Goal: Check status: Check status

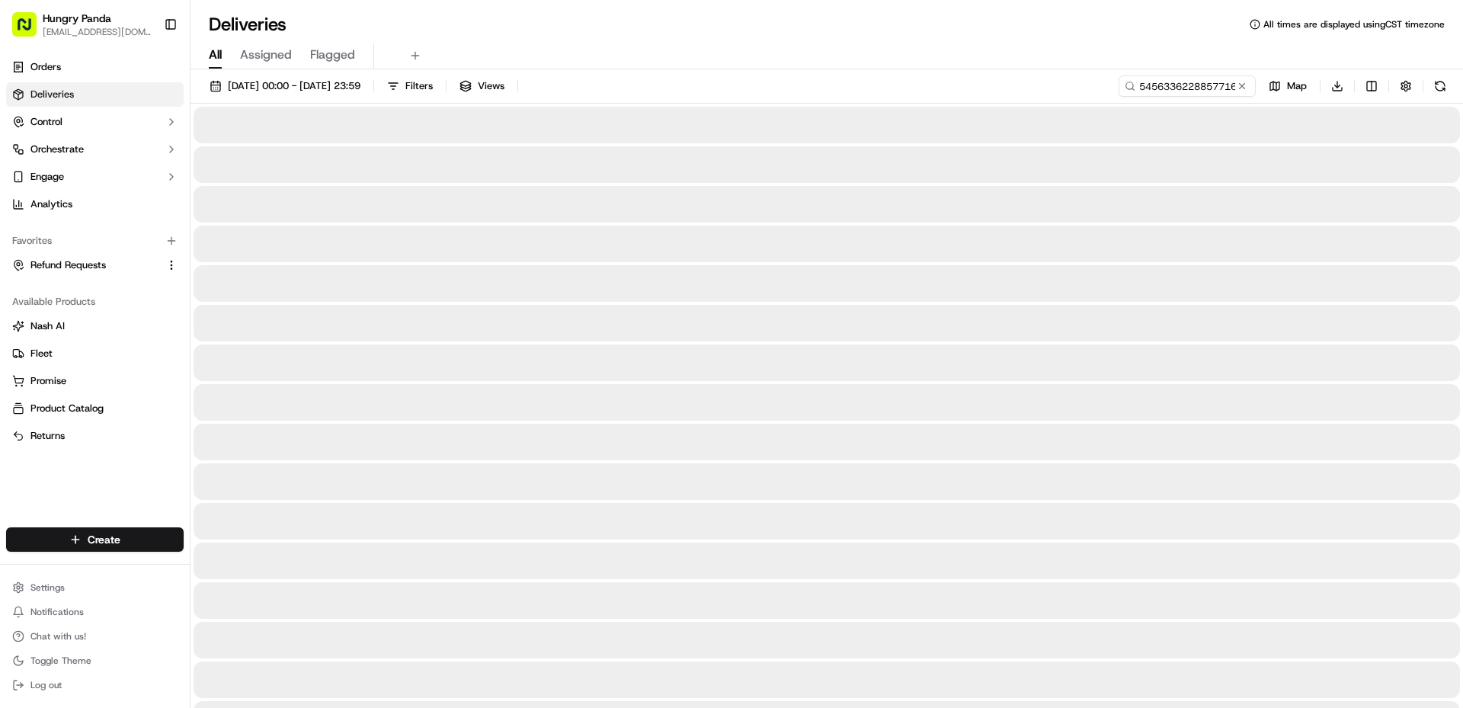
type input "5456336228857716561474"
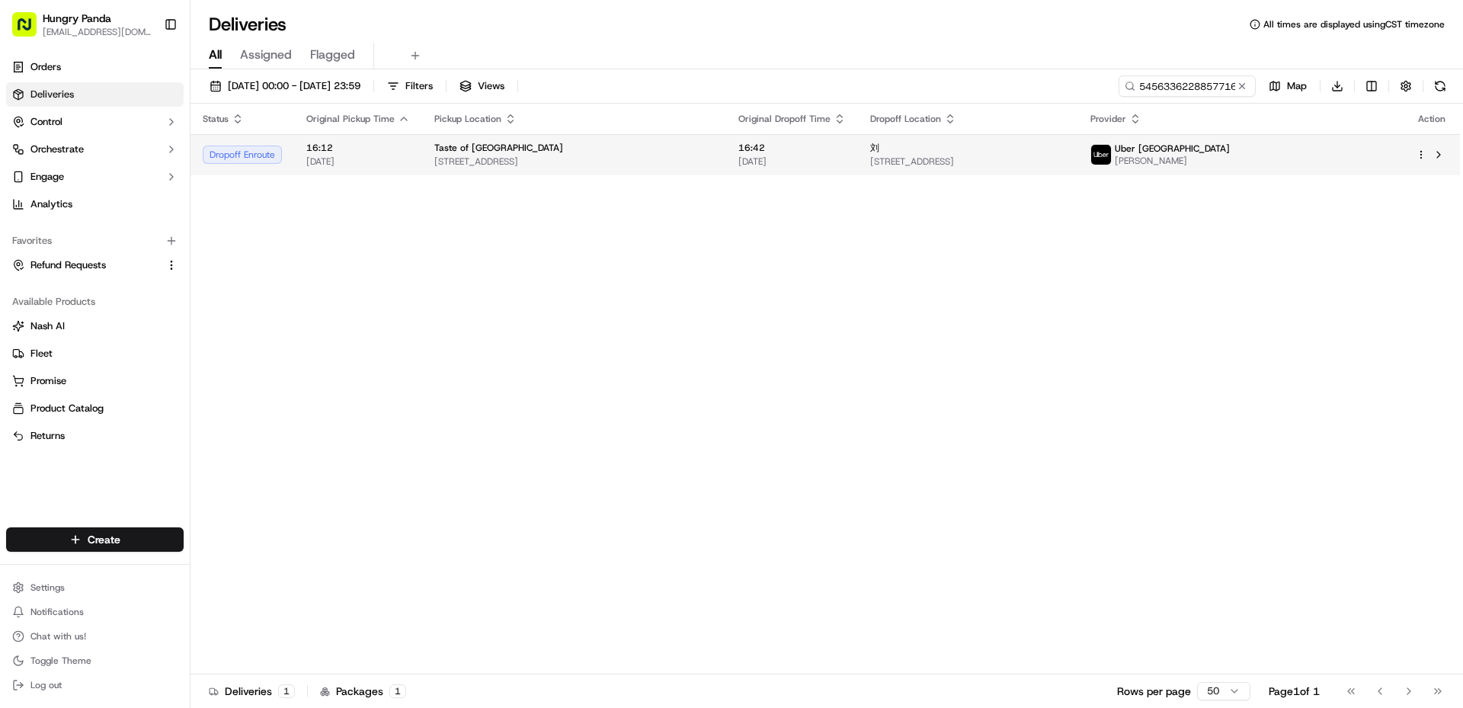
click at [1065, 163] on span "[STREET_ADDRESS]" at bounding box center [967, 161] width 195 height 12
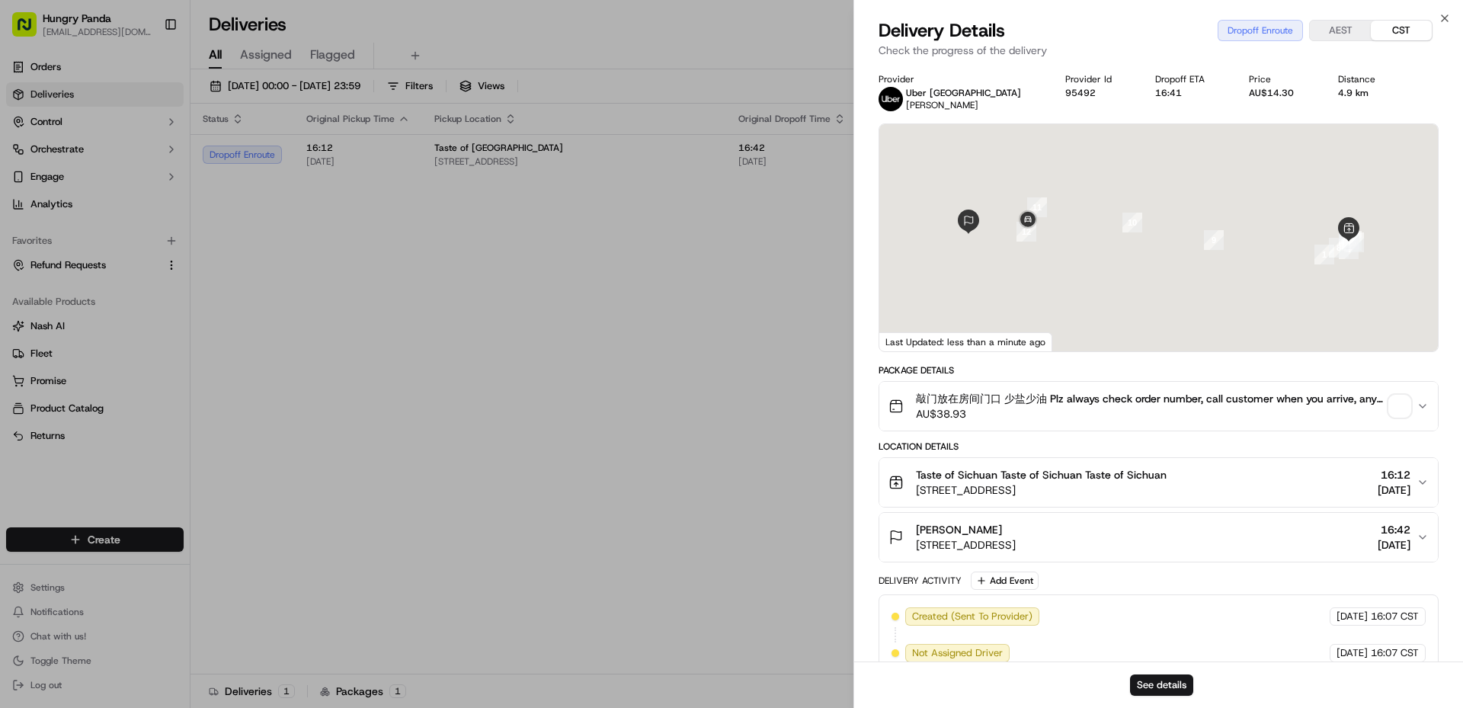
click at [1392, 403] on span "button" at bounding box center [1399, 405] width 21 height 21
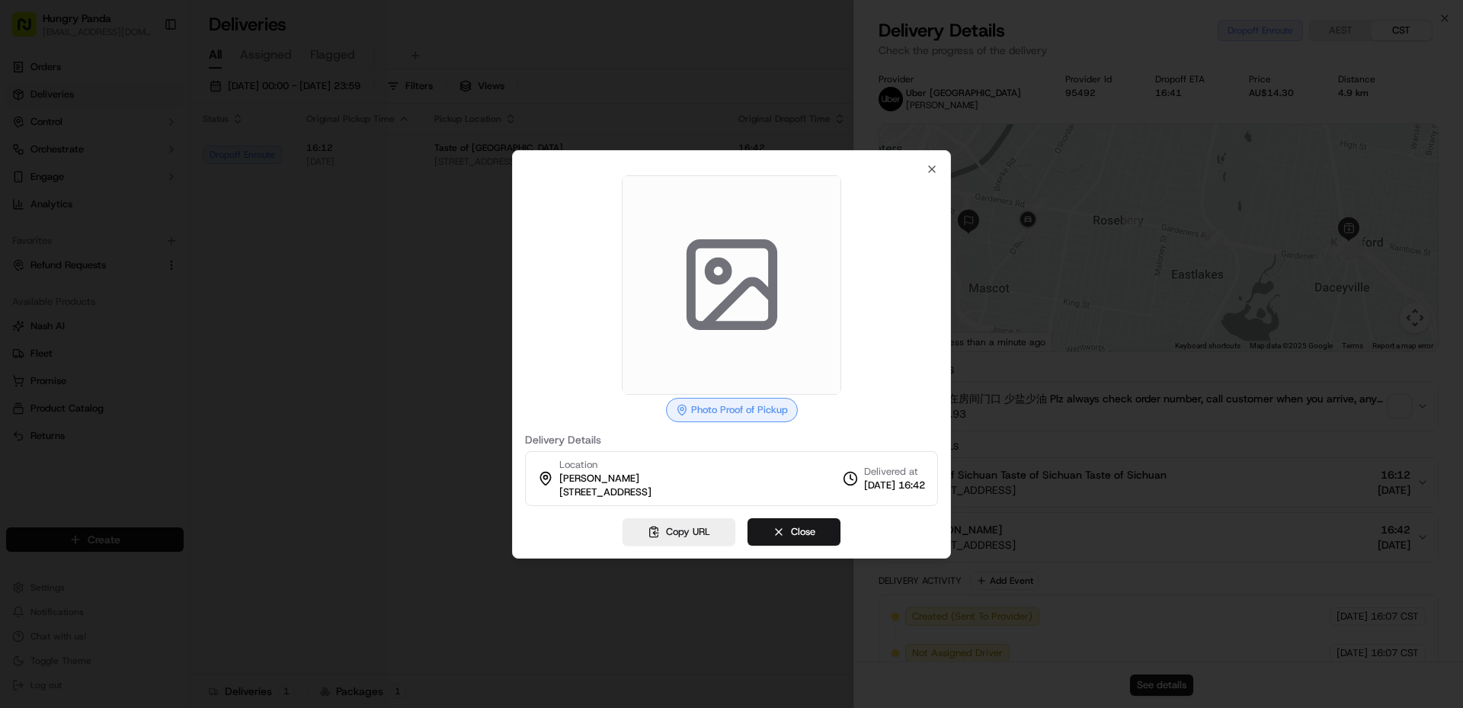
click at [1143, 319] on div at bounding box center [731, 354] width 1463 height 708
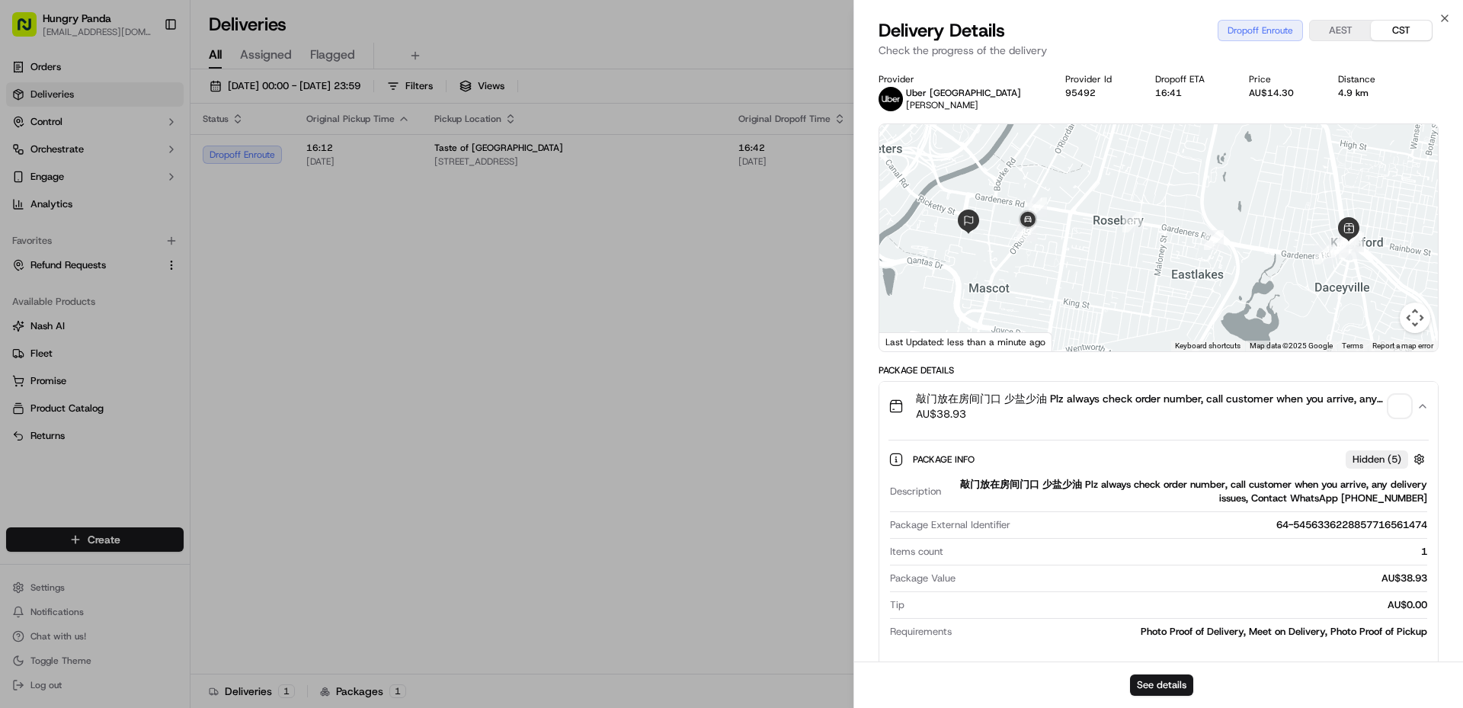
click at [1396, 401] on span "button" at bounding box center [1399, 405] width 21 height 21
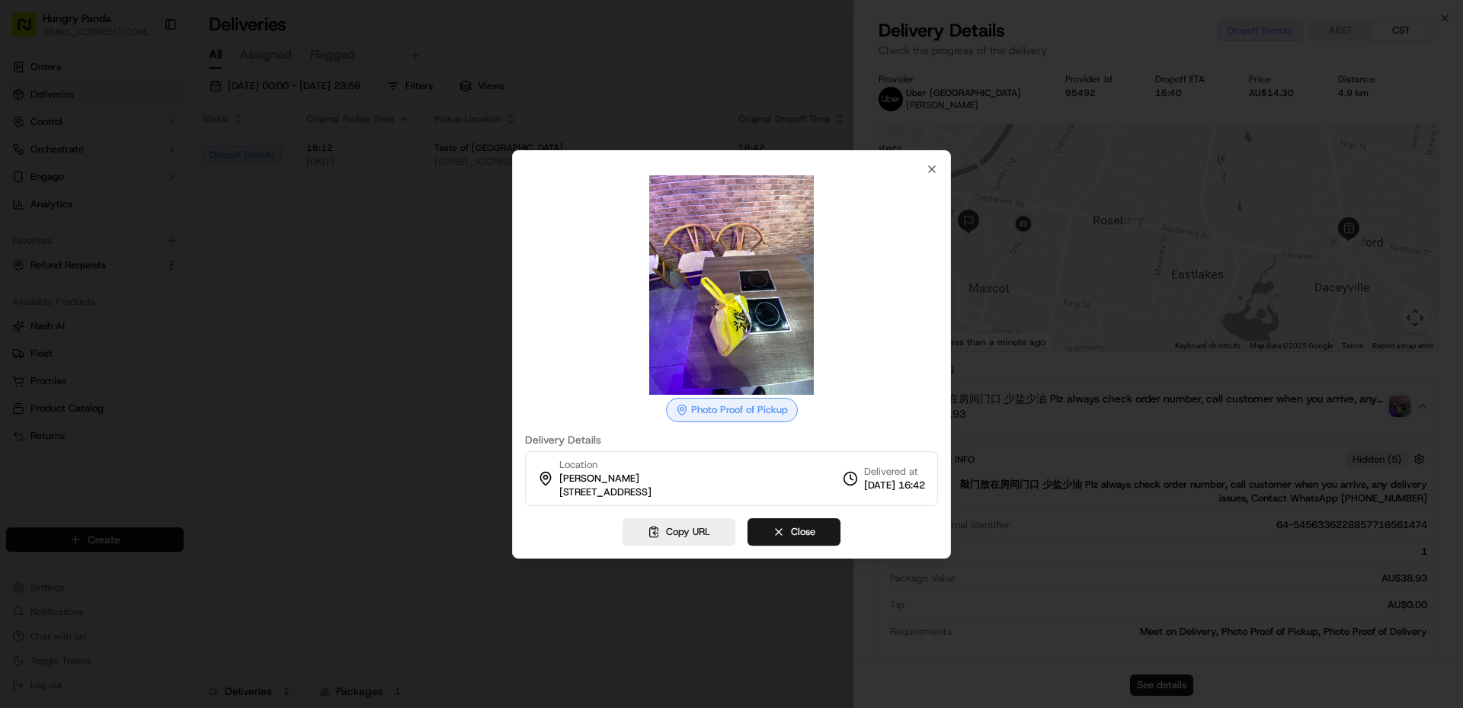
click at [763, 296] on img at bounding box center [731, 284] width 219 height 219
click at [932, 173] on icon "button" at bounding box center [932, 169] width 12 height 12
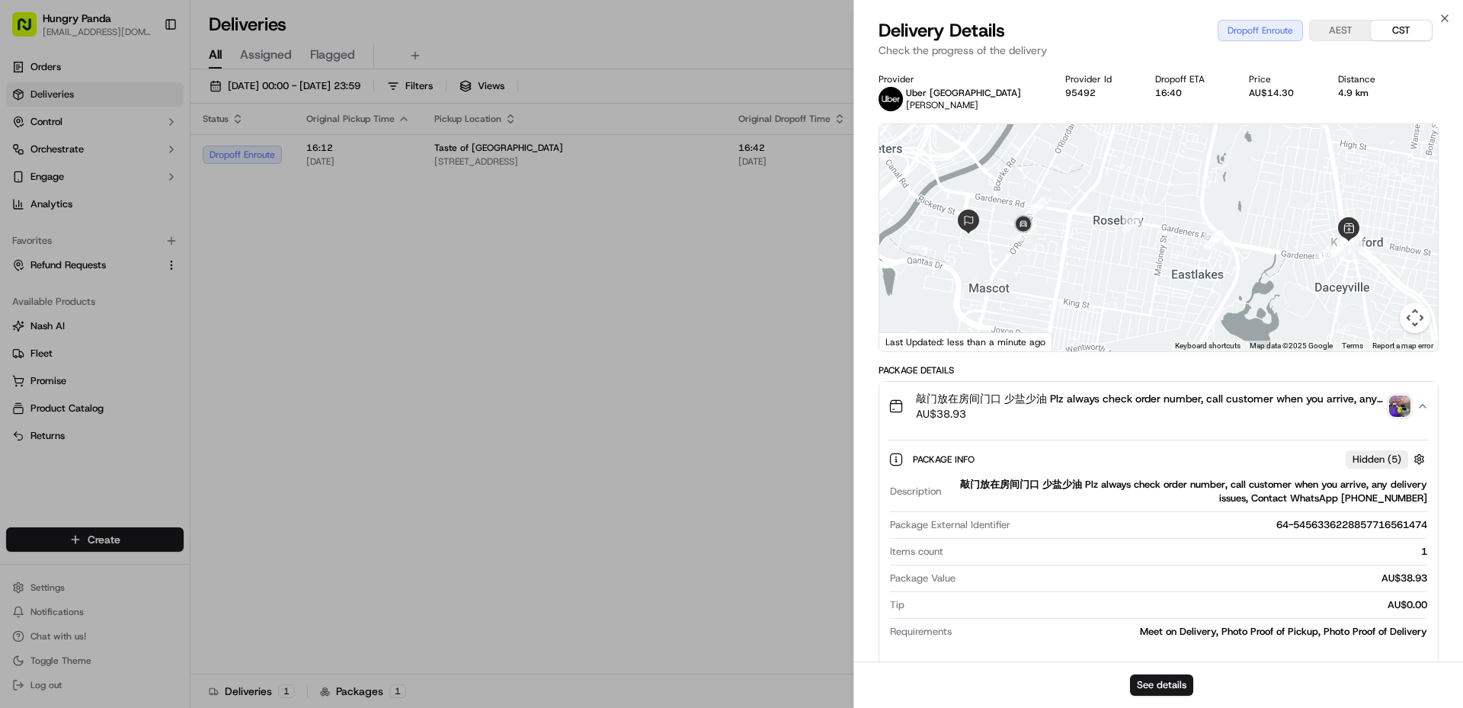
drag, startPoint x: 755, startPoint y: 384, endPoint x: 615, endPoint y: 185, distance: 243.3
